Goal: Information Seeking & Learning: Learn about a topic

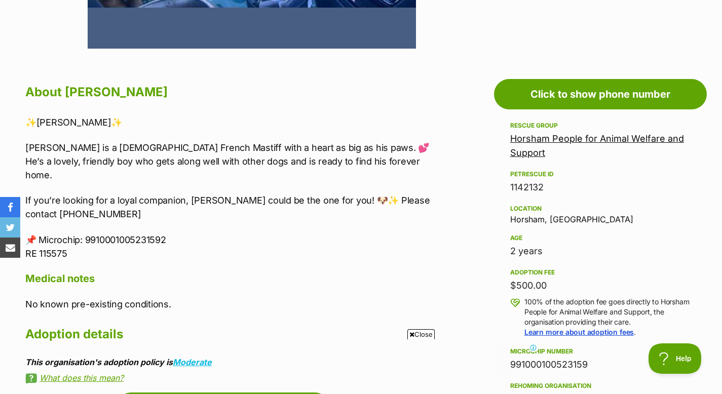
scroll to position [495, 0]
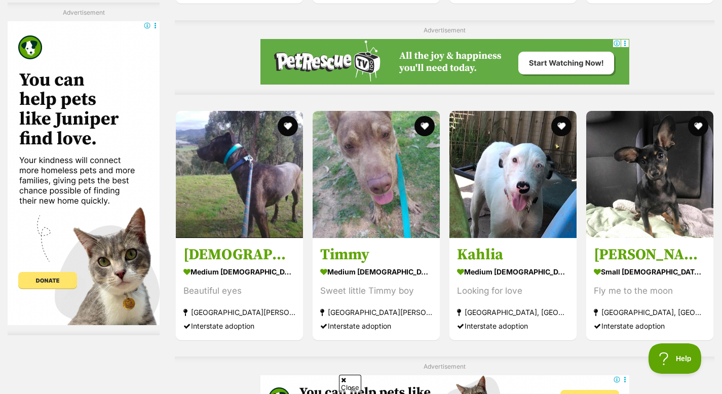
scroll to position [2815, 0]
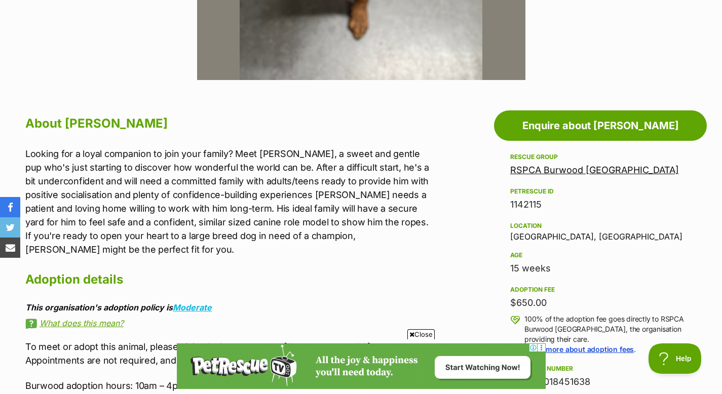
scroll to position [462, 0]
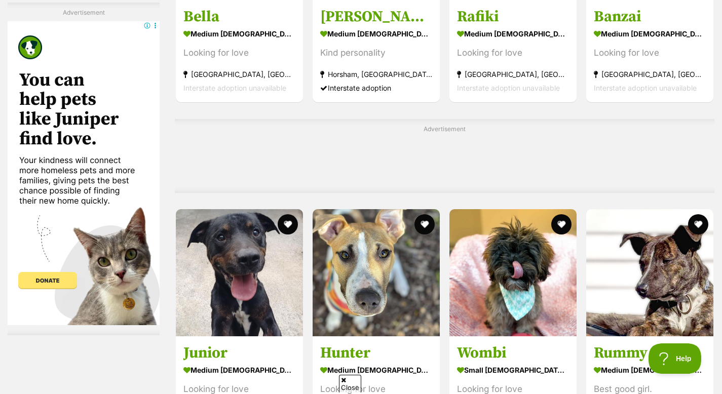
scroll to position [3548, 0]
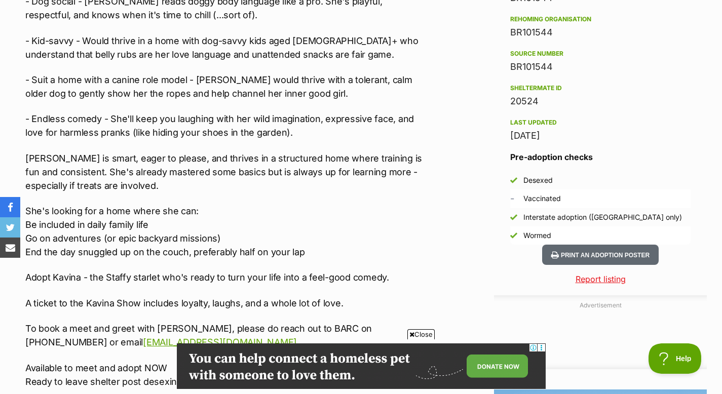
scroll to position [880, 0]
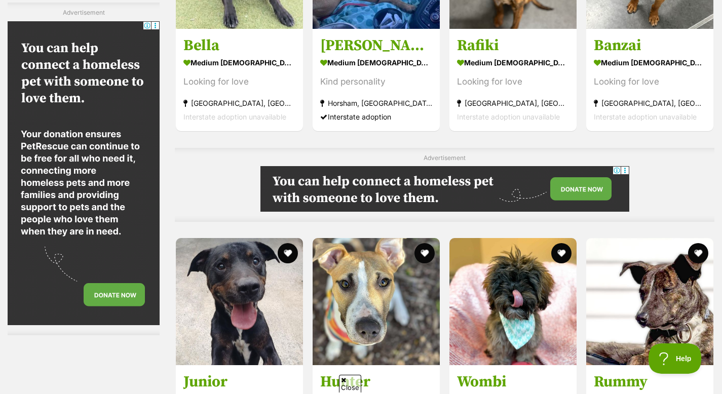
scroll to position [3617, 0]
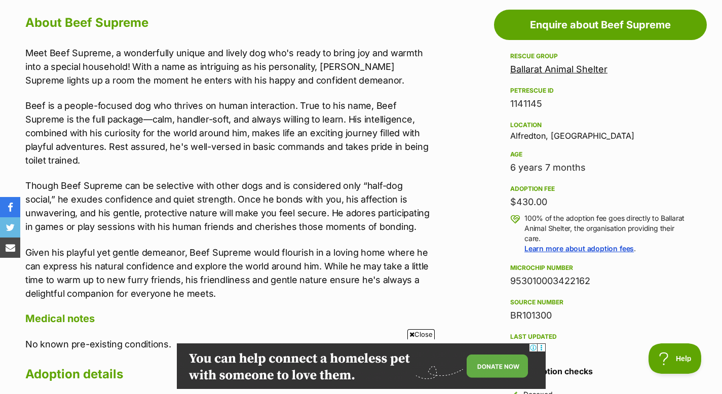
scroll to position [561, 0]
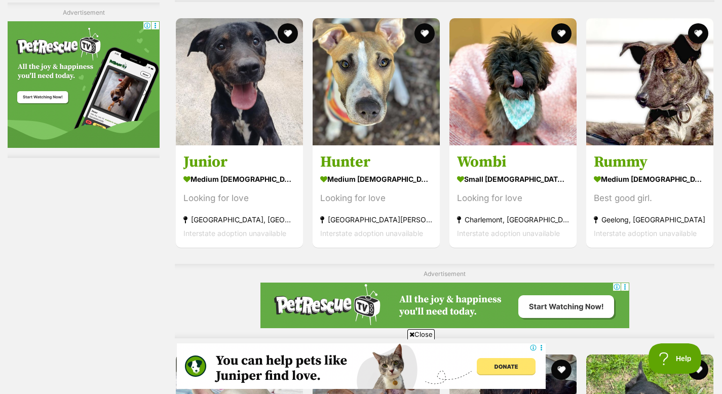
scroll to position [3903, 0]
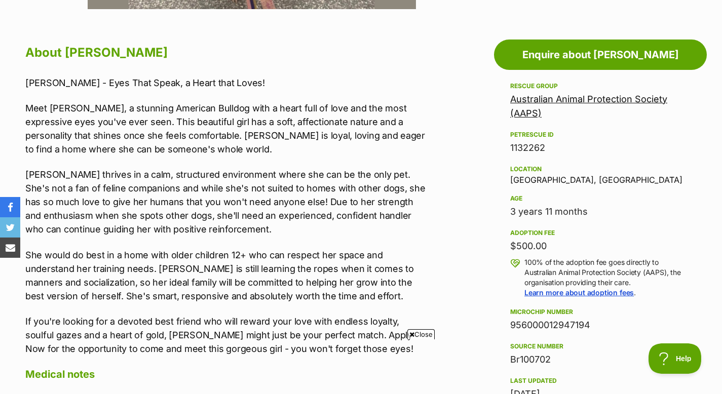
scroll to position [537, 0]
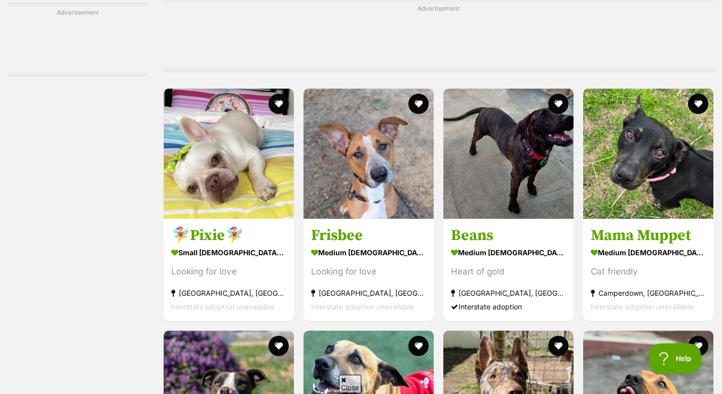
scroll to position [3966, 0]
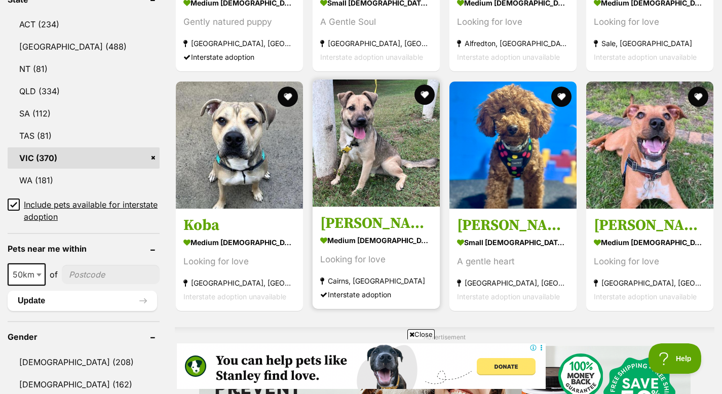
scroll to position [583, 0]
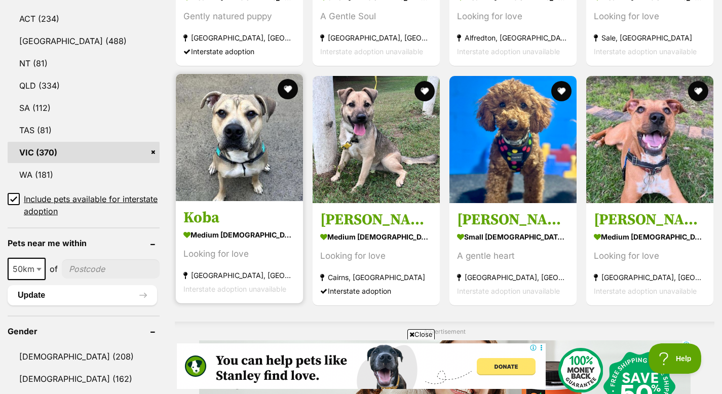
click at [248, 228] on strong "medium male Dog" at bounding box center [239, 235] width 112 height 15
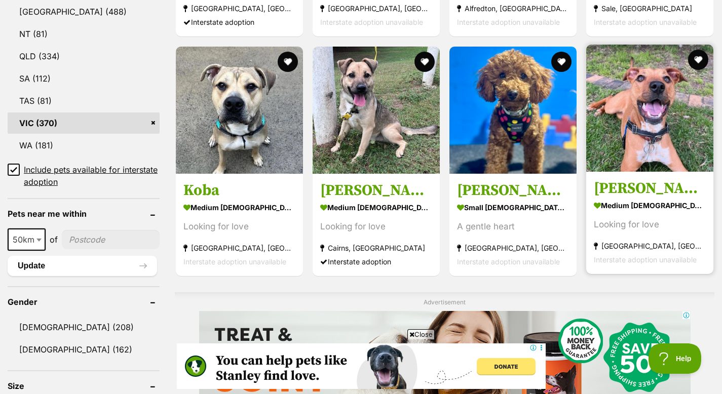
click at [611, 198] on section "medium male Dog Looking for love North Melbourne, VIC Interstate adoption unava…" at bounding box center [650, 232] width 112 height 68
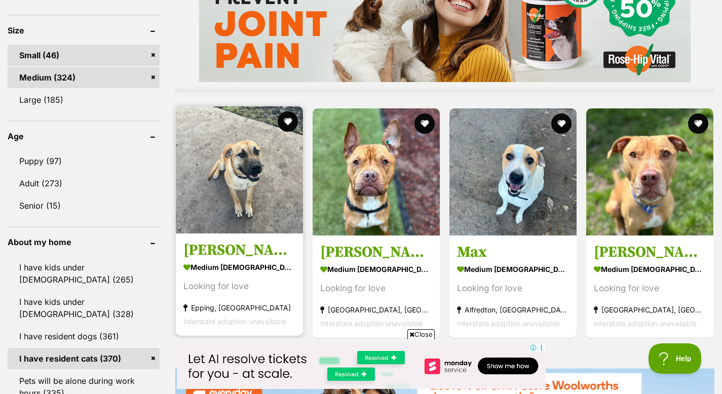
click at [231, 241] on h3 "[PERSON_NAME]" at bounding box center [239, 250] width 112 height 19
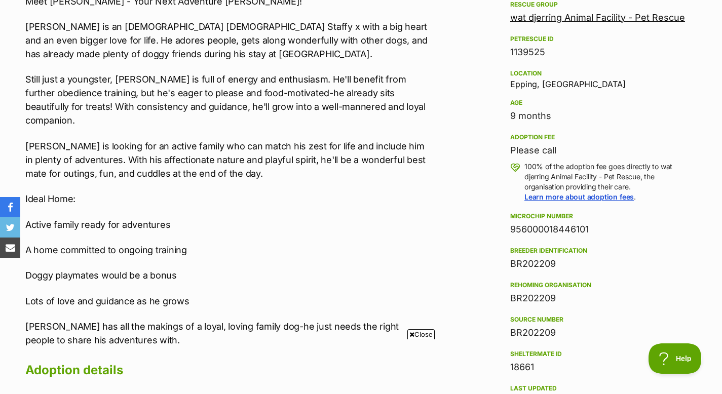
scroll to position [615, 0]
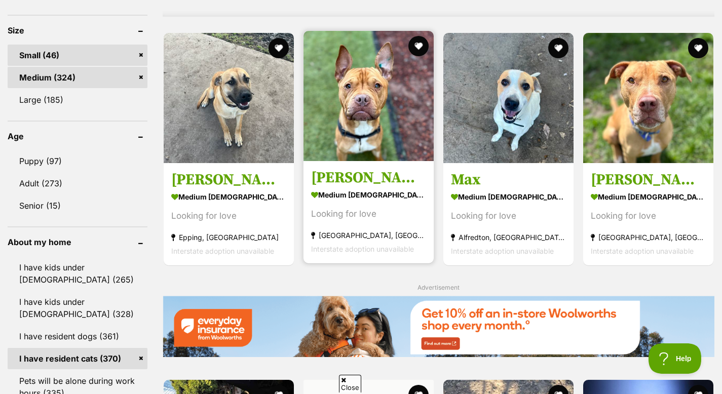
click at [343, 168] on h3 "Odie" at bounding box center [368, 177] width 115 height 19
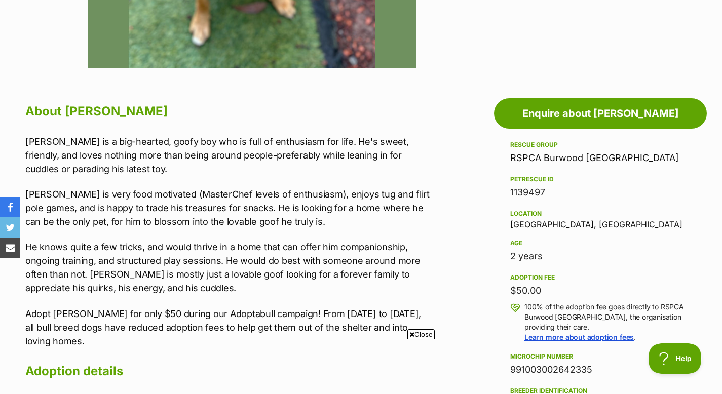
scroll to position [475, 0]
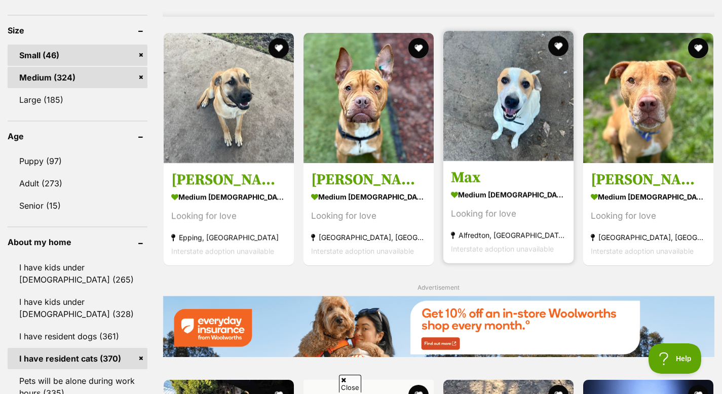
scroll to position [973, 0]
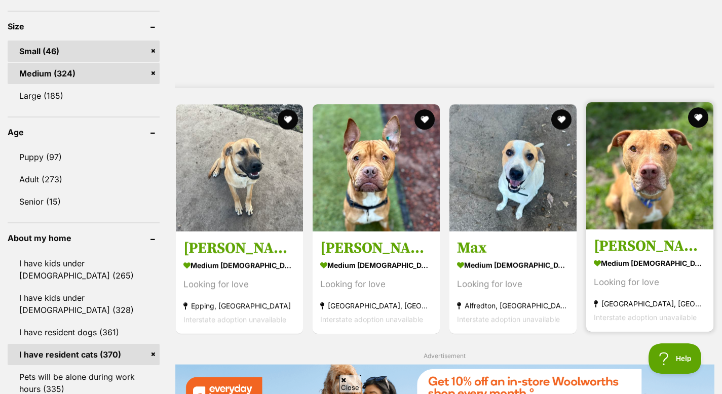
click at [652, 175] on img at bounding box center [649, 165] width 127 height 127
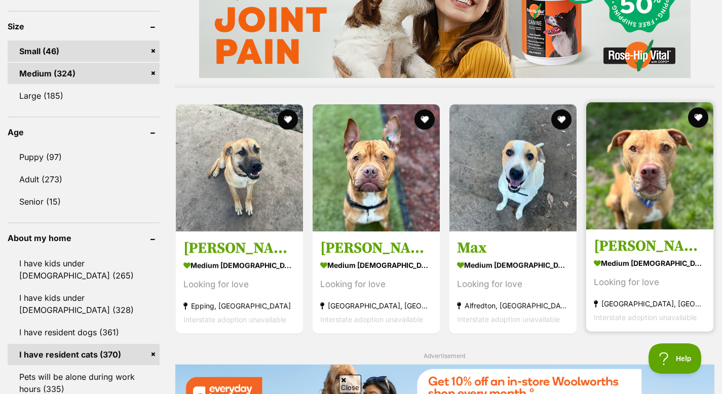
scroll to position [0, 0]
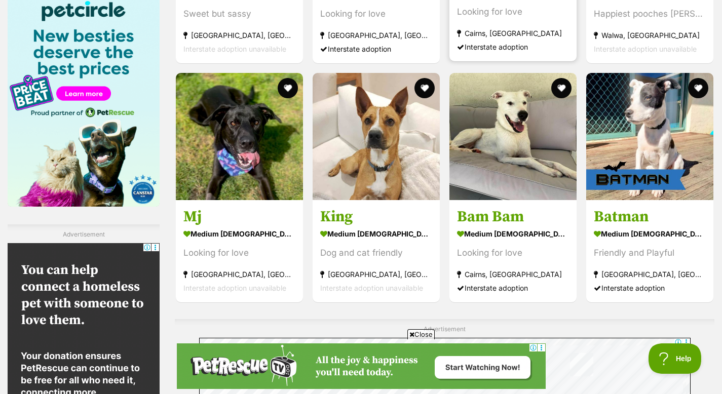
scroll to position [1586, 0]
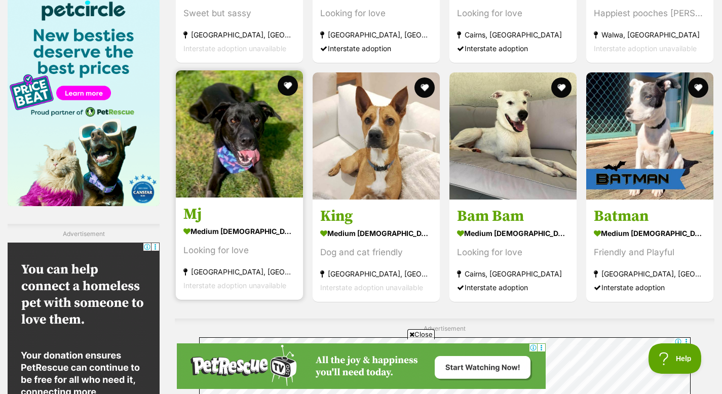
click at [225, 225] on section "medium male Dog Looking for love Burwood East, VIC Interstate adoption unavaila…" at bounding box center [239, 259] width 112 height 68
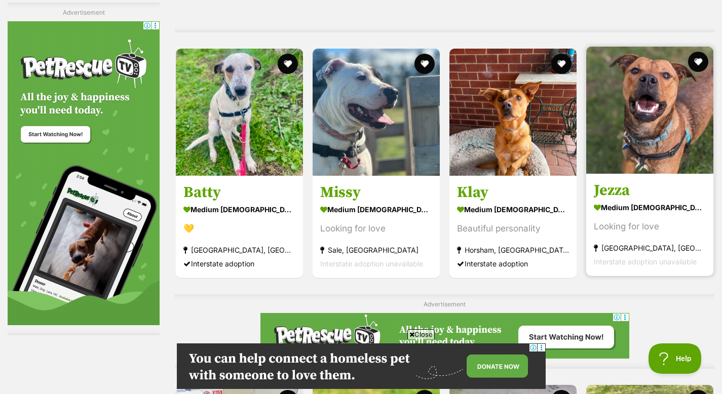
scroll to position [1944, 0]
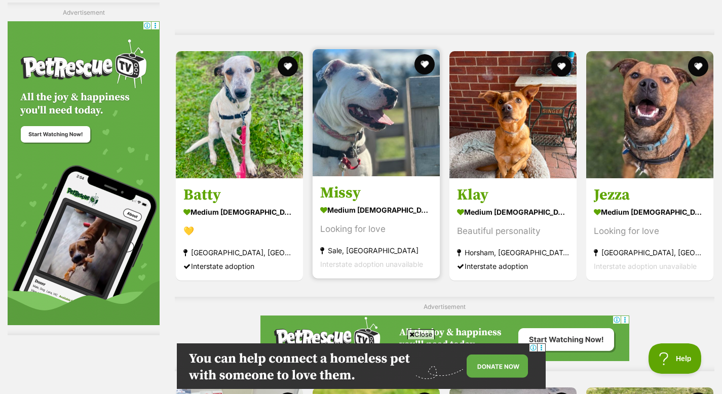
click at [370, 203] on section "medium female Dog Looking for love Sale, VIC Interstate adoption unavailable" at bounding box center [376, 237] width 112 height 68
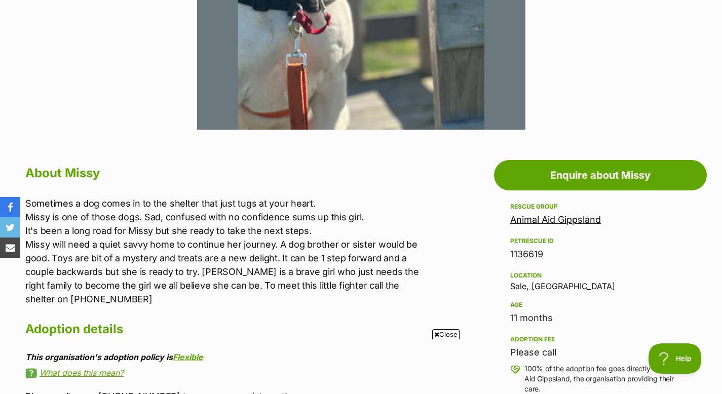
scroll to position [412, 0]
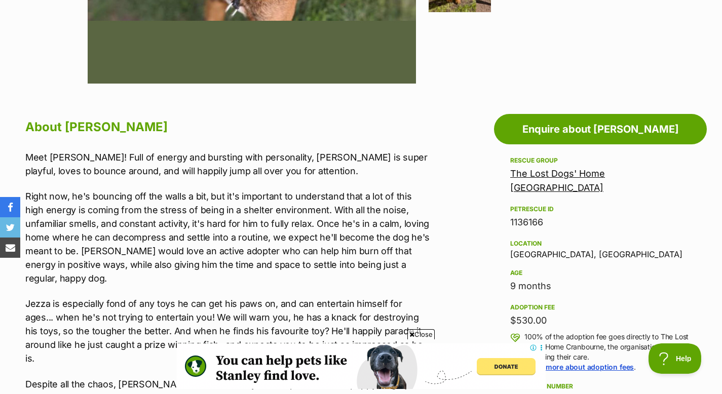
scroll to position [460, 0]
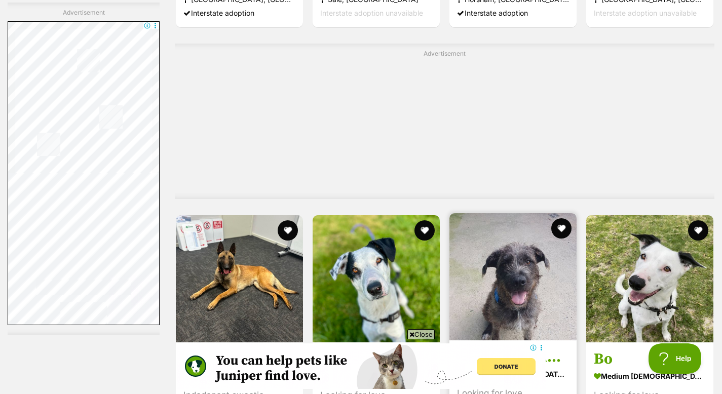
scroll to position [2201, 0]
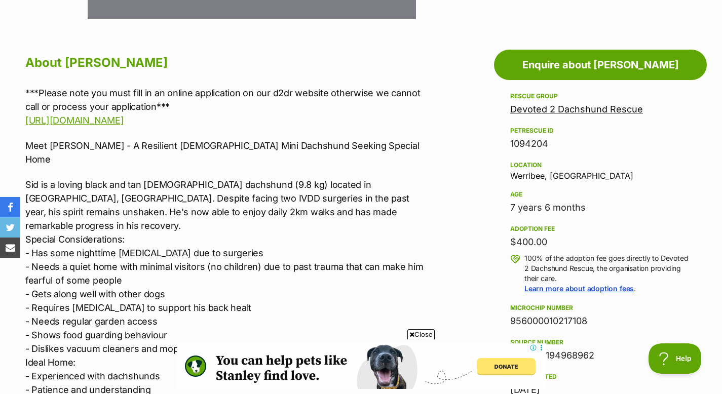
scroll to position [522, 0]
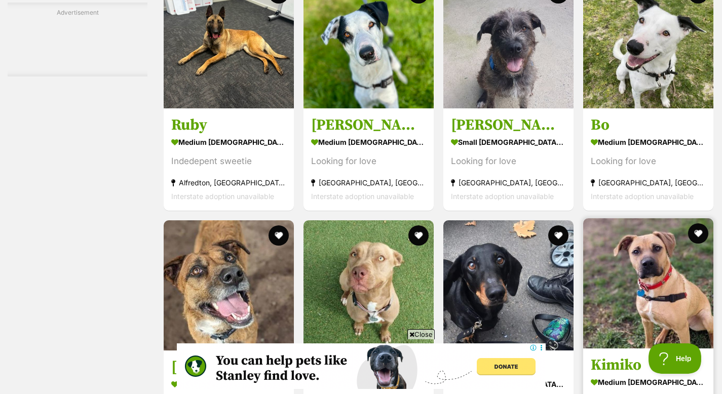
click at [616, 270] on img at bounding box center [648, 283] width 130 height 130
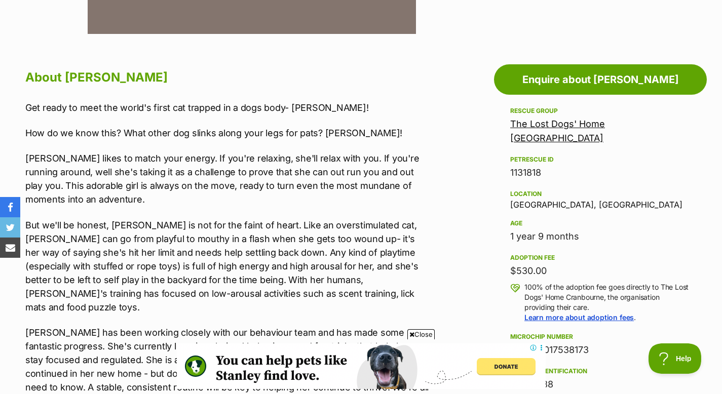
scroll to position [507, 0]
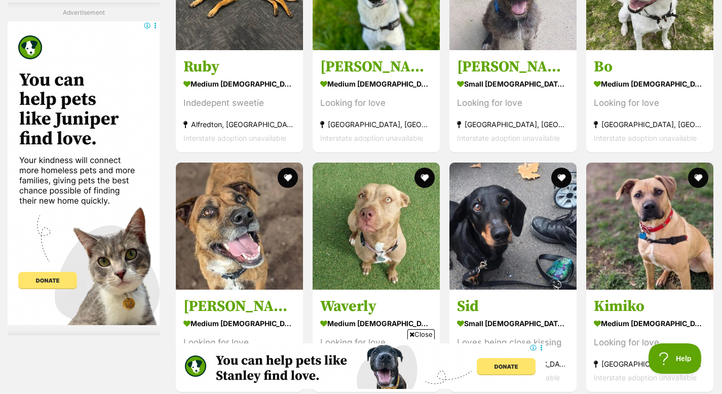
scroll to position [2410, 0]
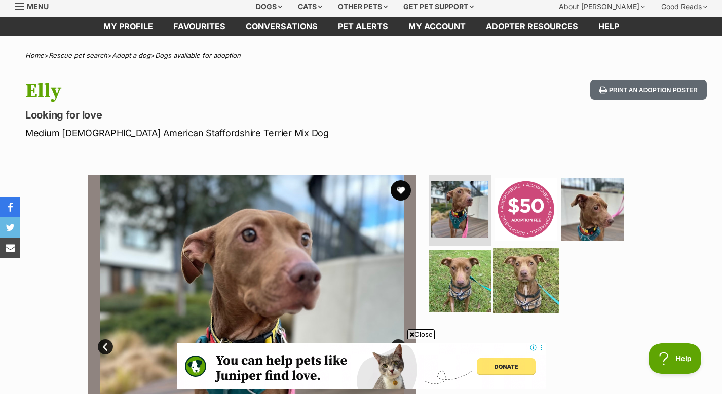
click at [527, 272] on img at bounding box center [526, 280] width 65 height 65
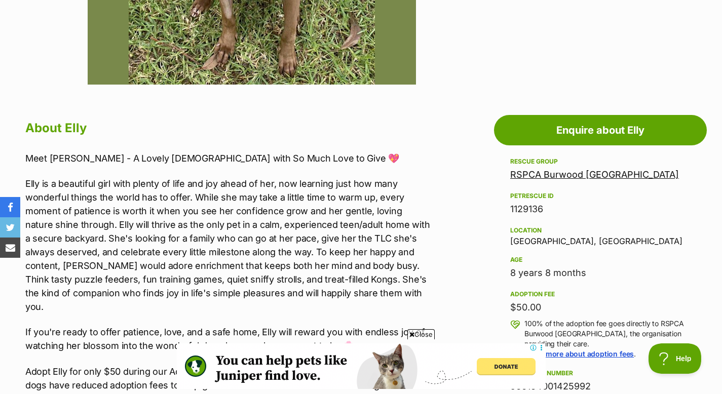
scroll to position [466, 0]
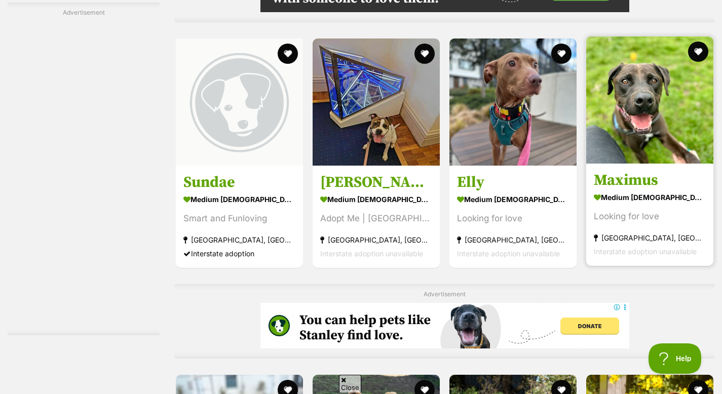
click at [618, 171] on h3 "Maximus" at bounding box center [650, 180] width 112 height 19
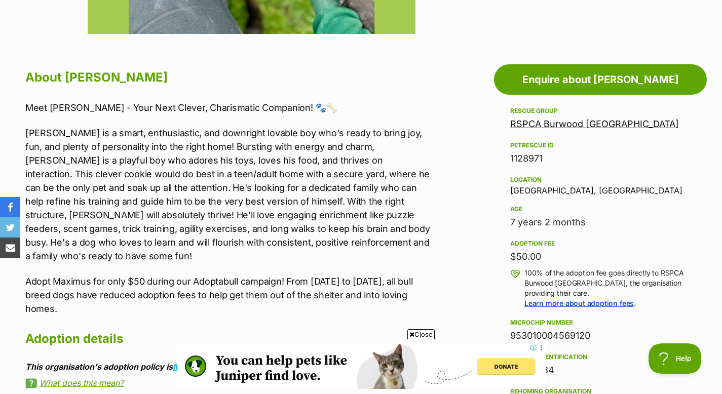
scroll to position [510, 0]
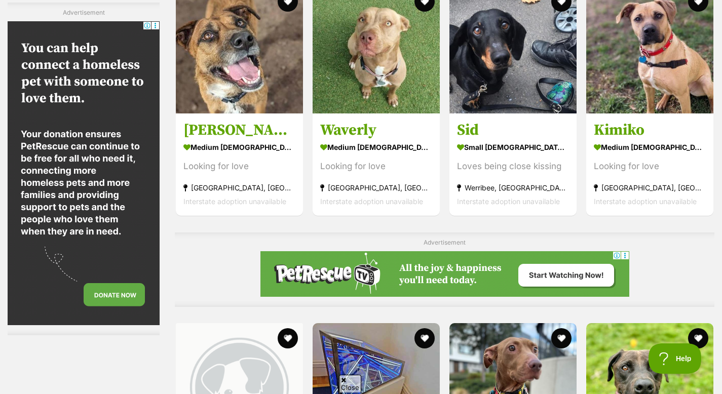
scroll to position [2598, 0]
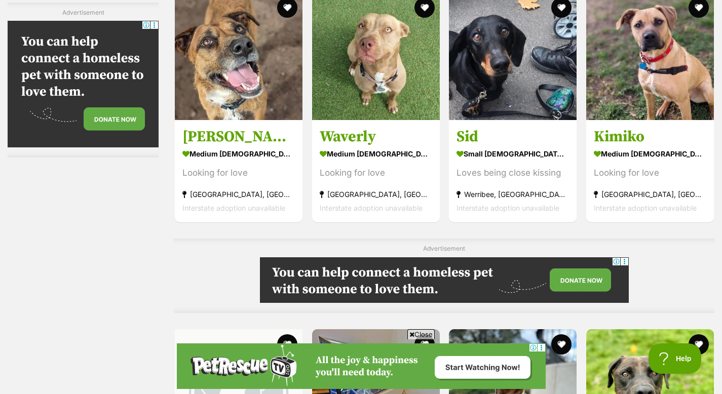
scroll to position [2582, 0]
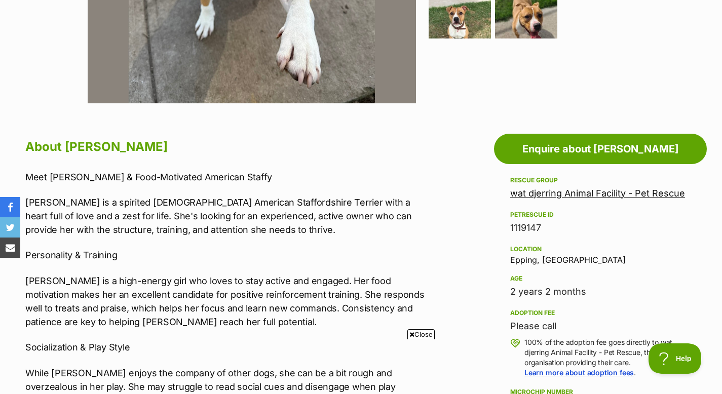
scroll to position [452, 0]
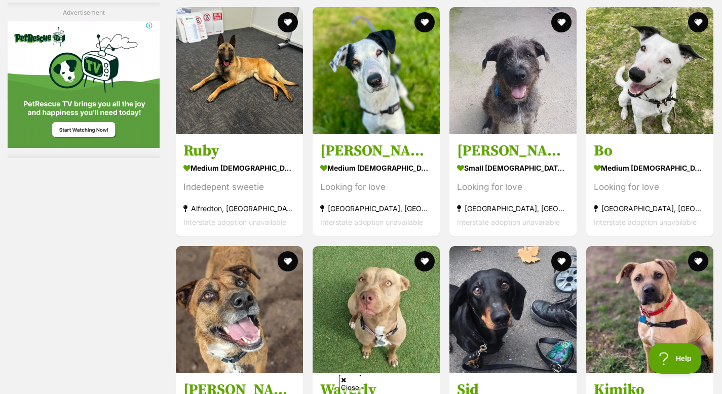
click at [478, 190] on div "1132505 Loki medium male Dog Gently natured puppy South Albury, NSW Interstate …" at bounding box center [445, 365] width 540 height 4545
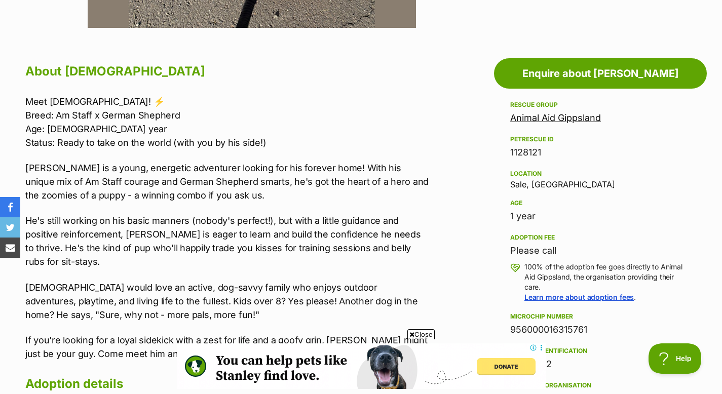
scroll to position [517, 0]
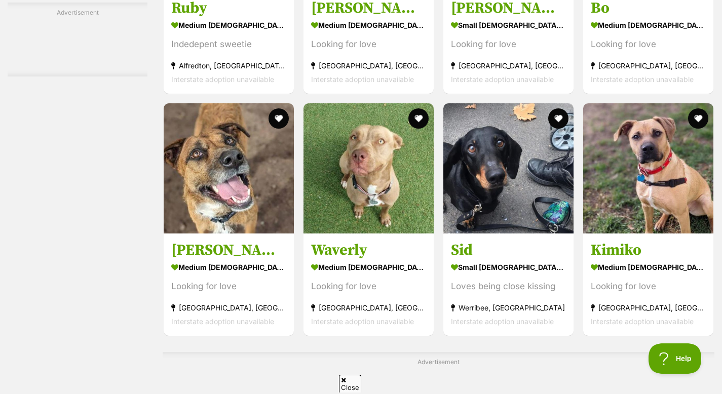
scroll to position [2409, 0]
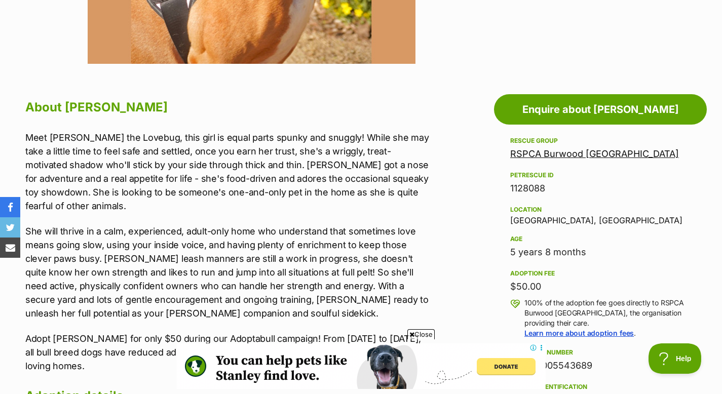
scroll to position [479, 0]
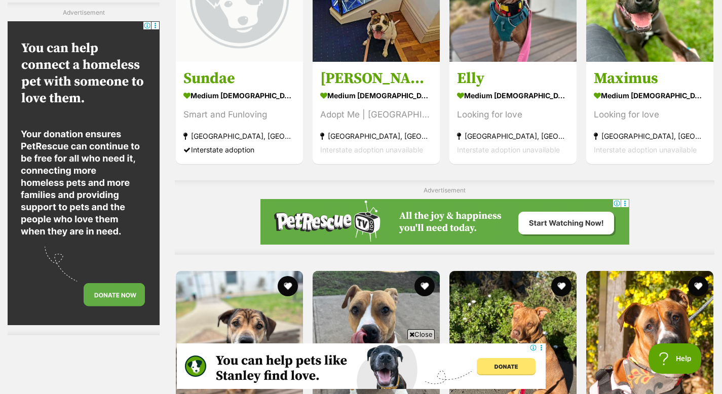
scroll to position [3065, 0]
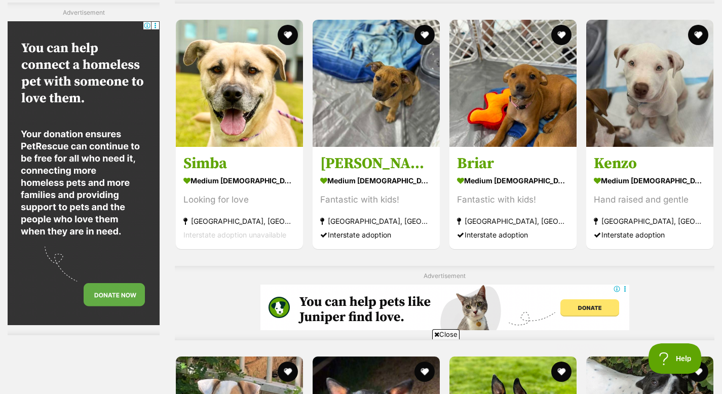
scroll to position [3883, 0]
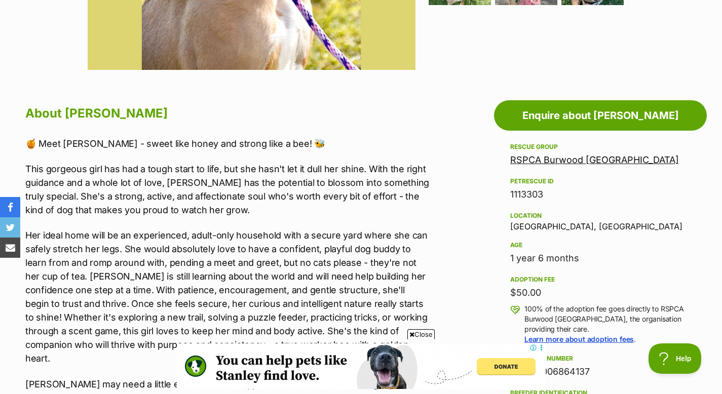
scroll to position [470, 0]
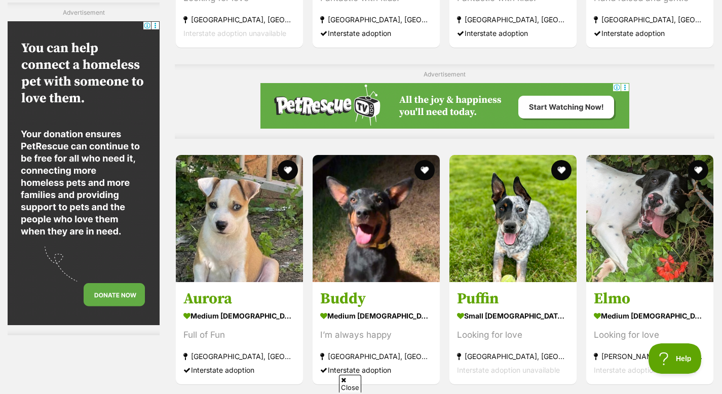
scroll to position [4050, 0]
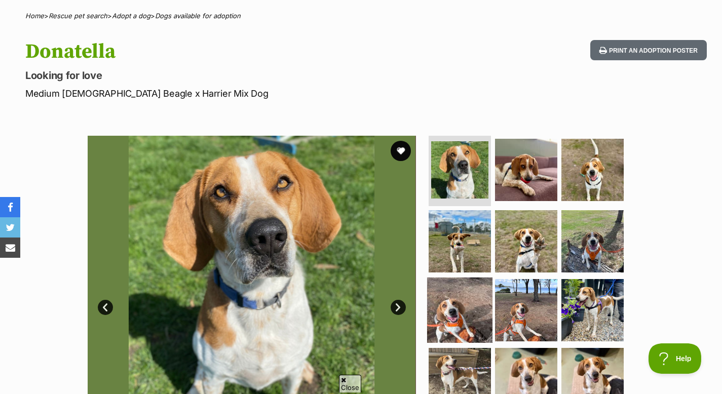
scroll to position [77, 0]
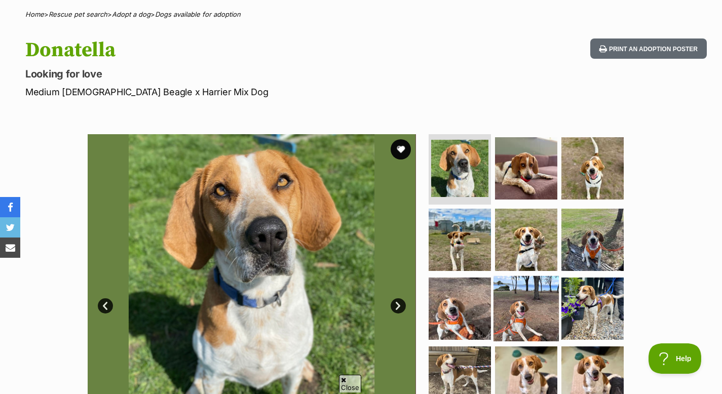
click at [523, 306] on img at bounding box center [526, 308] width 65 height 65
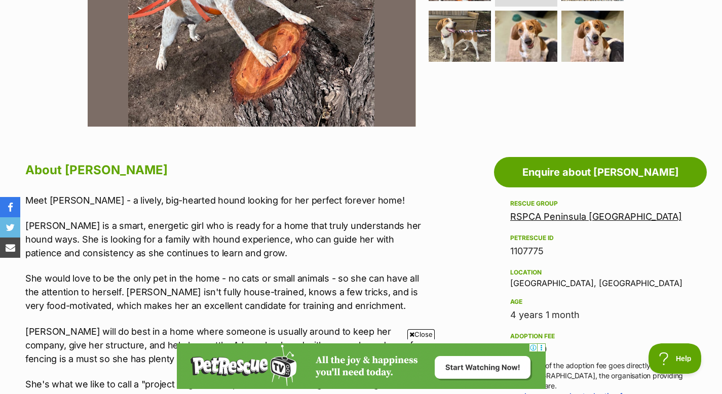
scroll to position [420, 0]
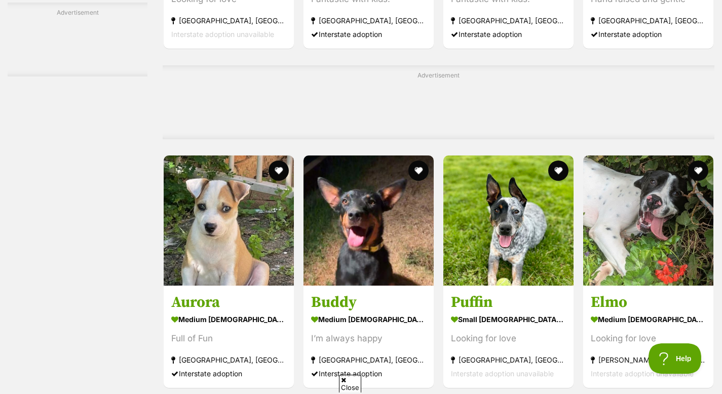
scroll to position [3945, 0]
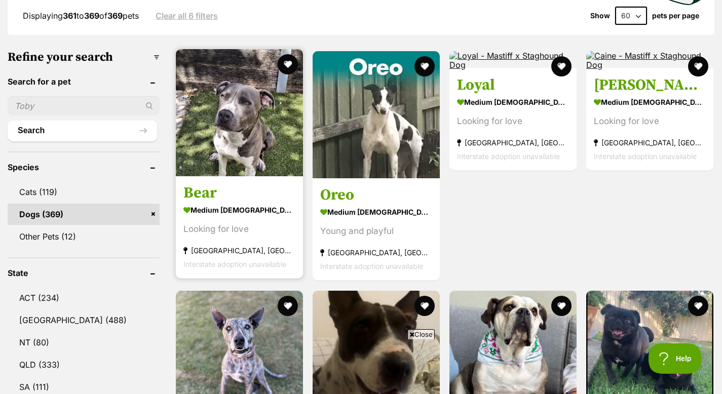
click at [253, 139] on img at bounding box center [239, 112] width 127 height 127
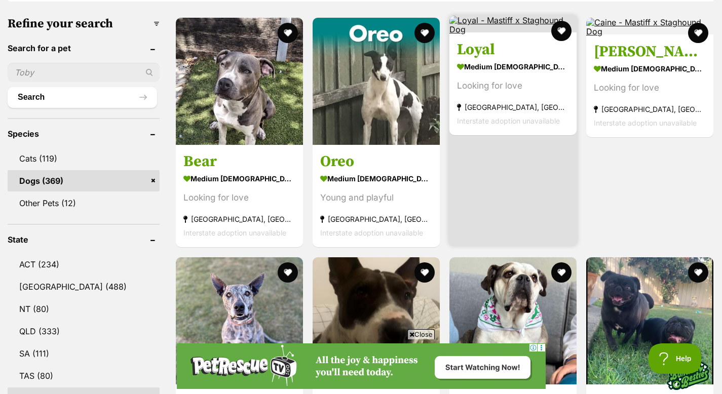
scroll to position [339, 0]
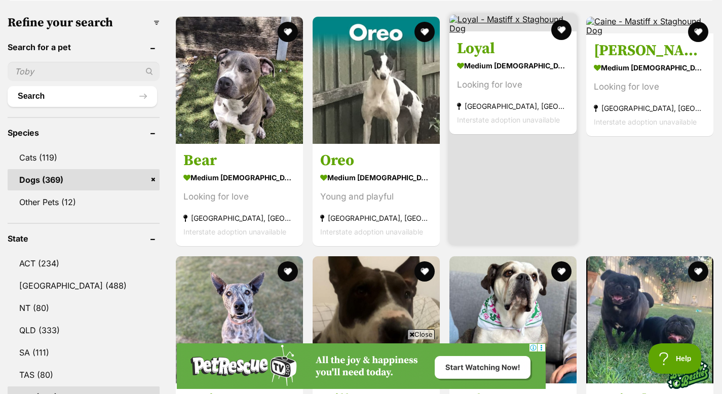
click at [506, 116] on span "Interstate adoption unavailable" at bounding box center [508, 120] width 103 height 9
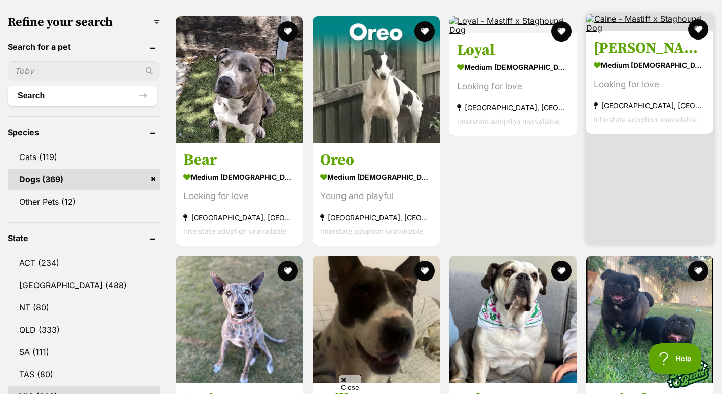
click at [612, 99] on strong "[GEOGRAPHIC_DATA], [GEOGRAPHIC_DATA]" at bounding box center [650, 106] width 112 height 14
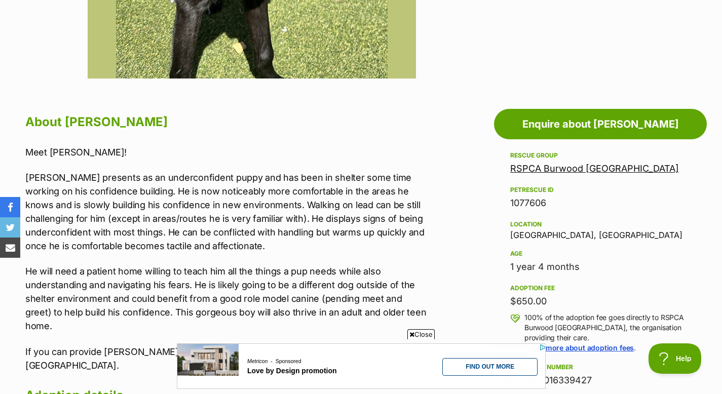
scroll to position [462, 0]
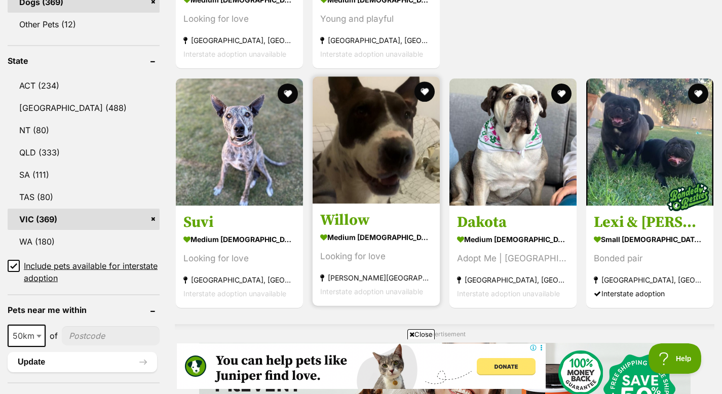
scroll to position [517, 0]
click at [352, 210] on h3 "Willow" at bounding box center [376, 219] width 112 height 19
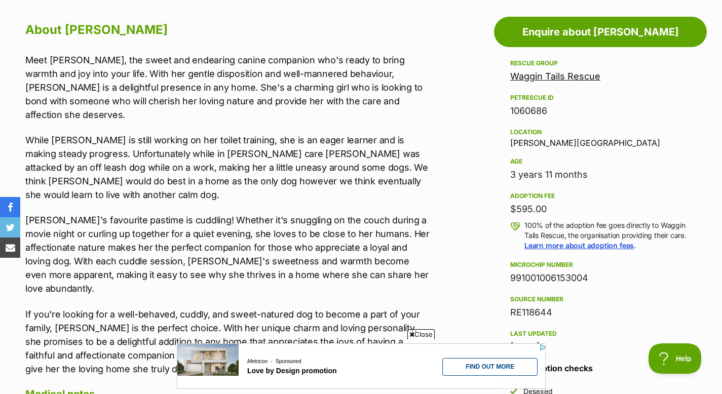
scroll to position [562, 0]
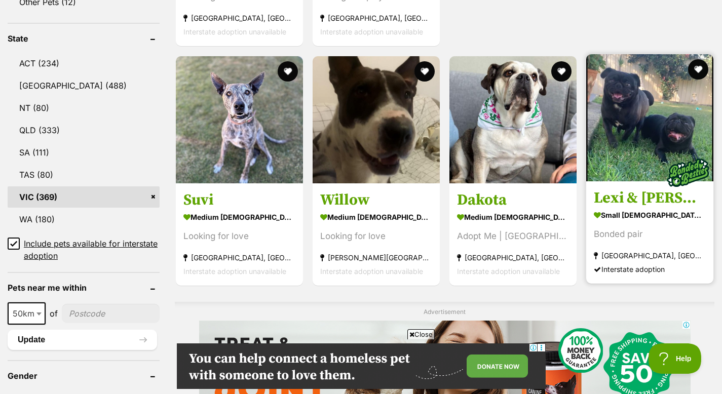
click at [620, 189] on h3 "Lexi & [PERSON_NAME]" at bounding box center [650, 198] width 112 height 19
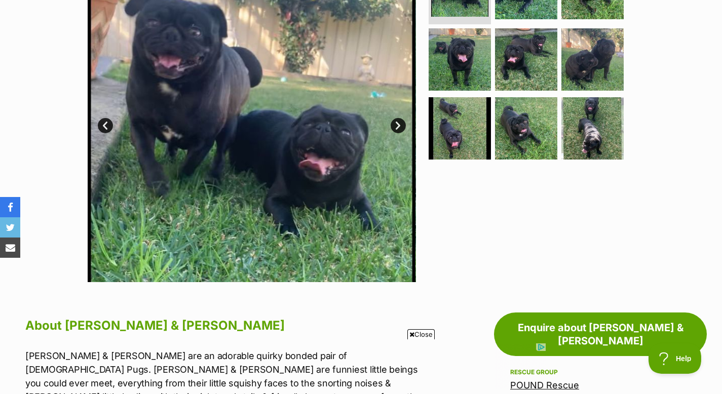
scroll to position [254, 0]
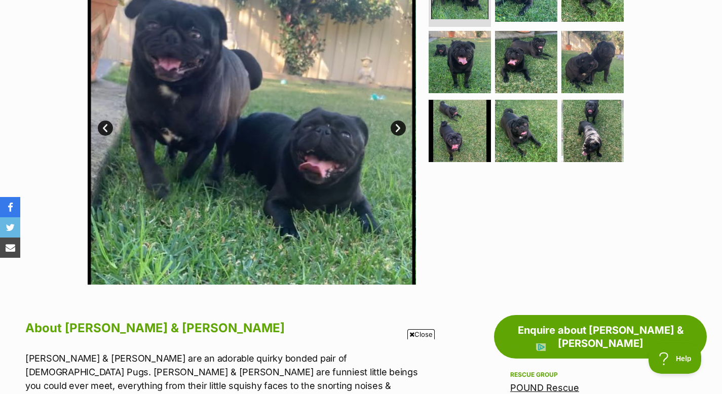
click at [397, 128] on link "Next" at bounding box center [398, 128] width 15 height 15
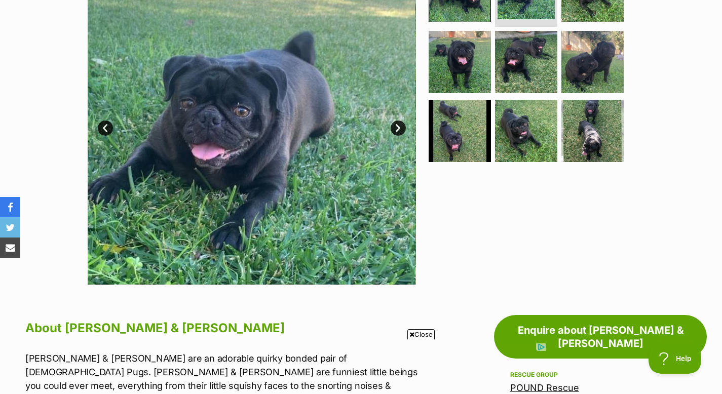
click at [397, 128] on link "Next" at bounding box center [398, 128] width 15 height 15
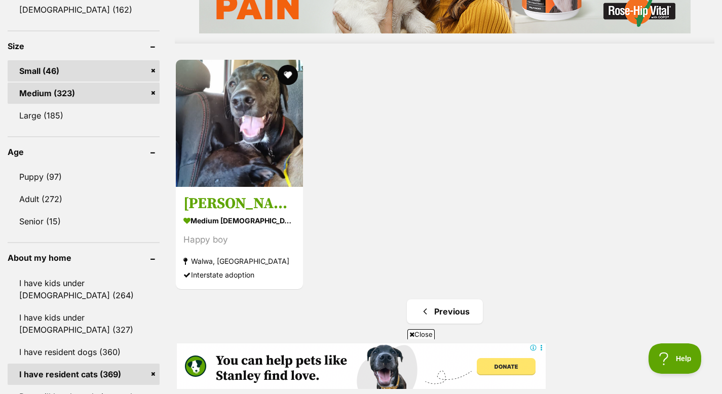
scroll to position [958, 0]
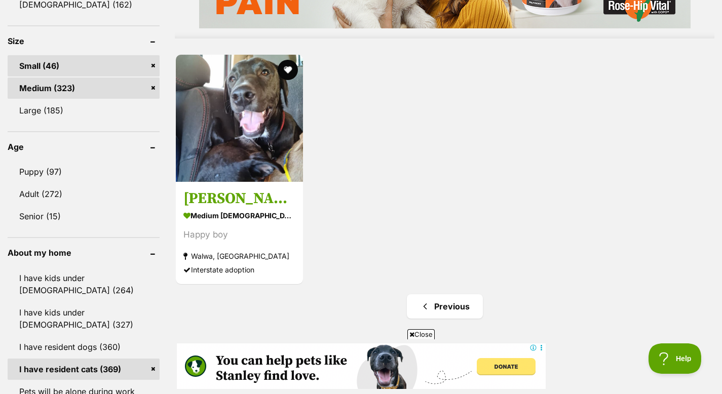
click at [258, 152] on img at bounding box center [239, 118] width 127 height 127
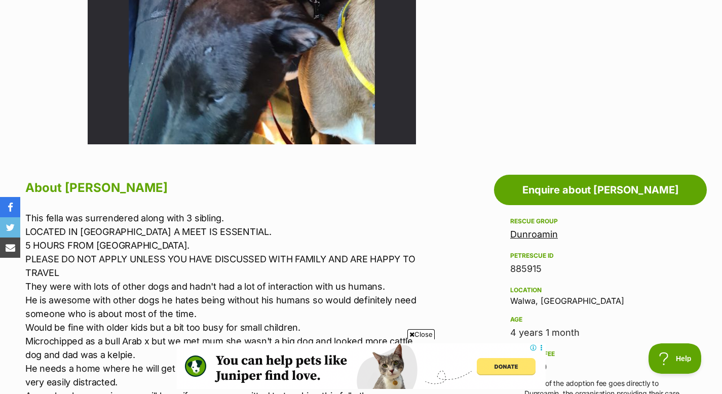
scroll to position [358, 0]
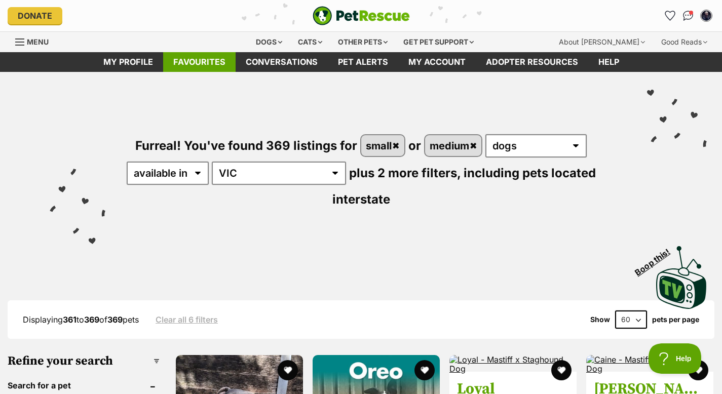
click at [201, 62] on link "Favourites" at bounding box center [199, 62] width 72 height 20
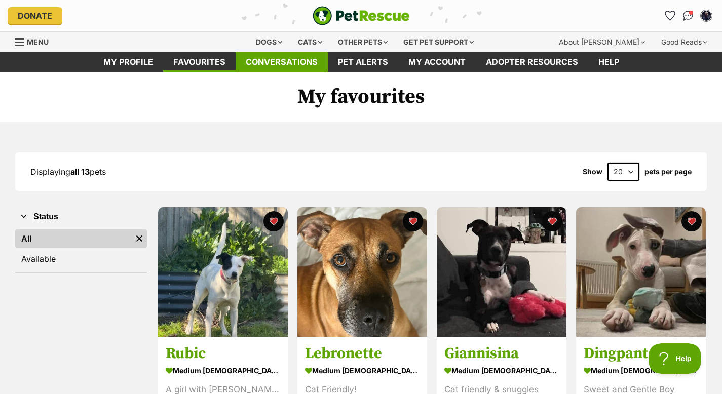
click at [298, 66] on link "Conversations" at bounding box center [282, 62] width 92 height 20
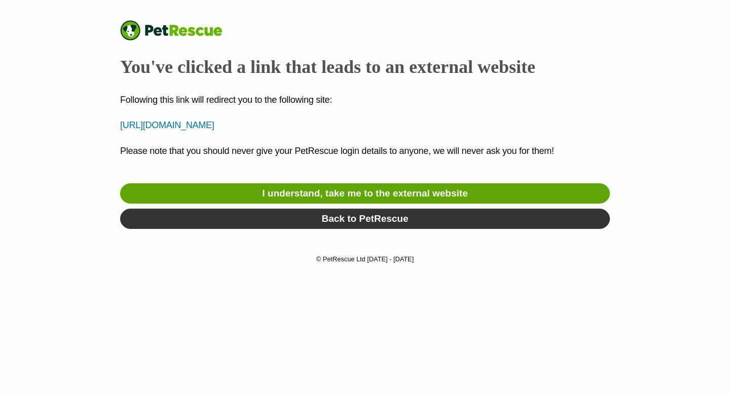
click at [359, 127] on p "http://www.victoriandogrescue.org.au/frequently-asked-questions/" at bounding box center [365, 126] width 490 height 14
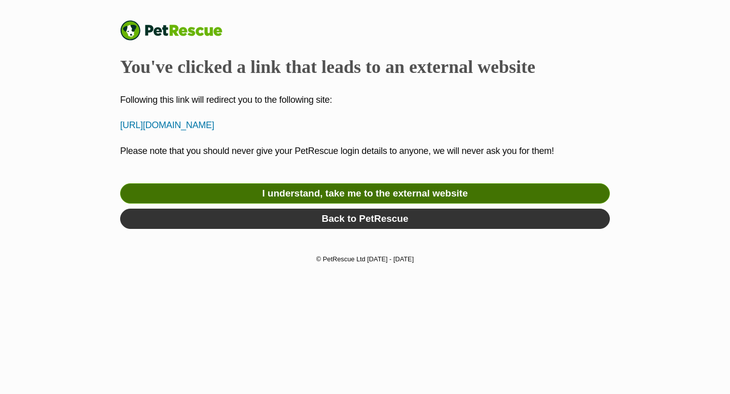
click at [322, 187] on link "I understand, take me to the external website" at bounding box center [365, 193] width 490 height 20
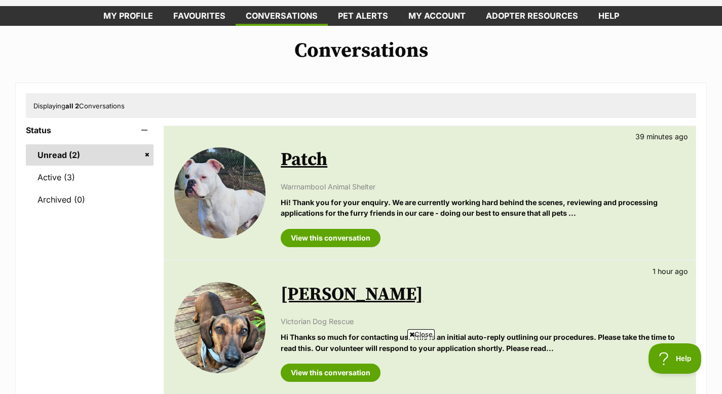
click at [312, 162] on link "Patch" at bounding box center [304, 160] width 47 height 23
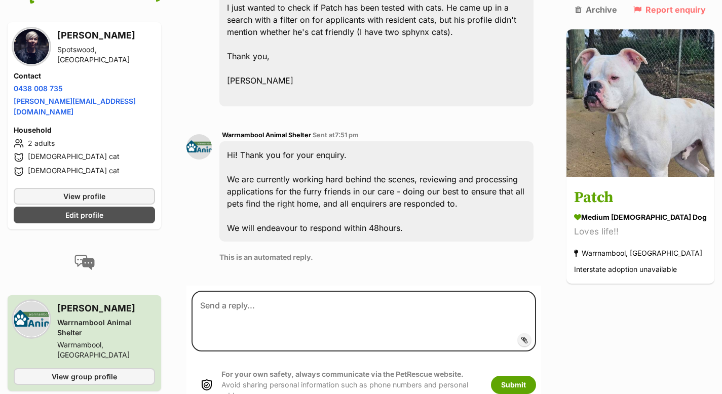
scroll to position [313, 0]
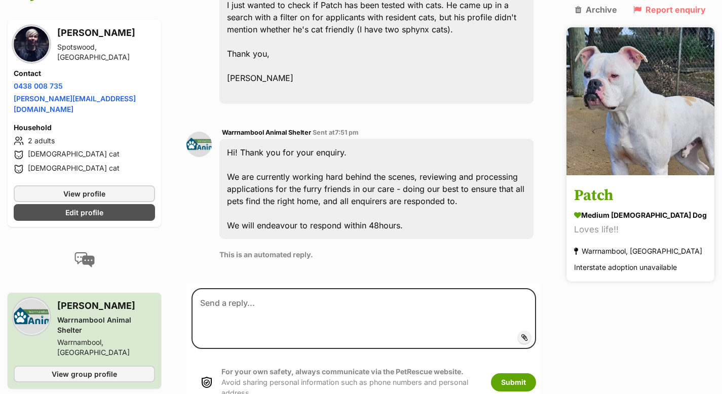
click at [627, 136] on img at bounding box center [641, 101] width 148 height 148
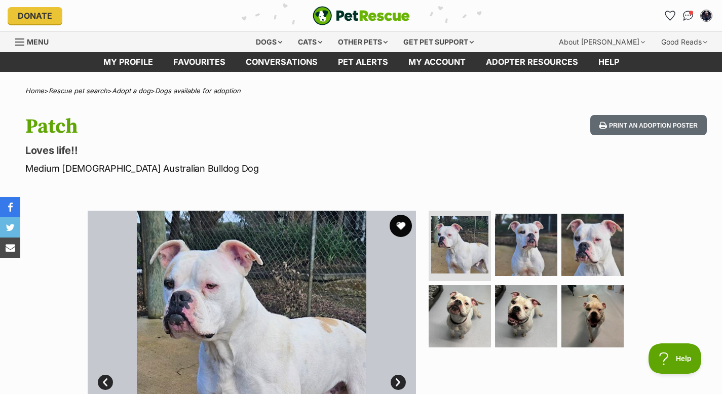
click at [398, 231] on button "favourite" at bounding box center [401, 226] width 22 height 22
click at [461, 308] on img at bounding box center [459, 316] width 65 height 65
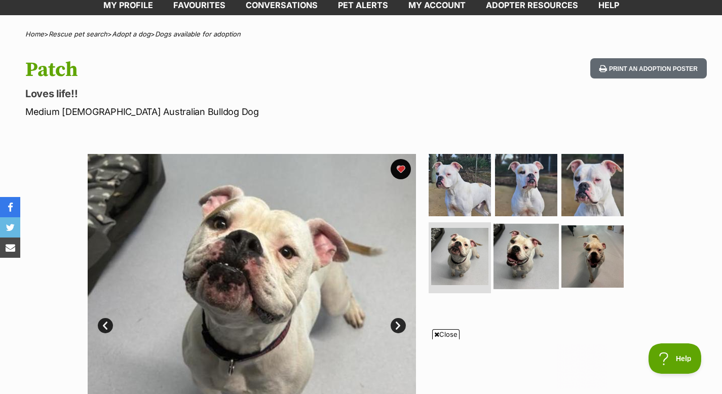
click at [506, 268] on img at bounding box center [526, 256] width 65 height 65
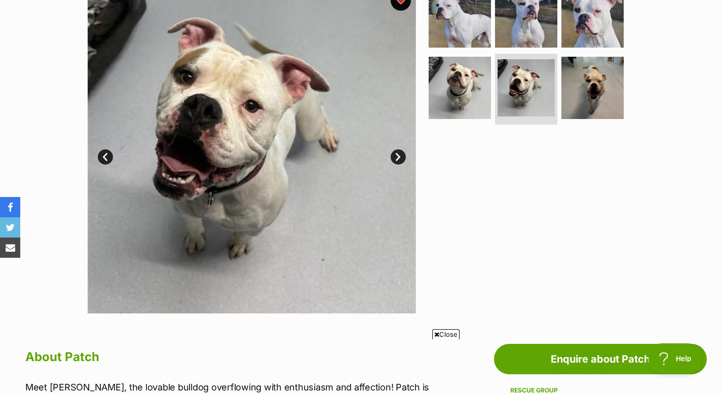
scroll to position [151, 0]
